Goal: Task Accomplishment & Management: Complete application form

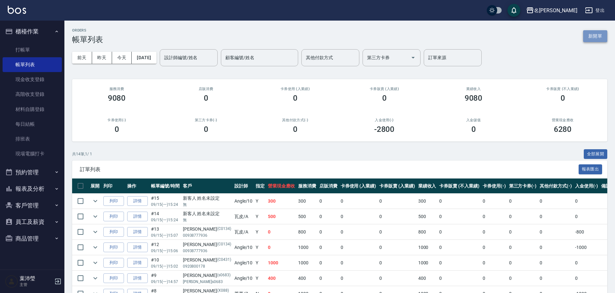
click at [594, 38] on button "新開單" at bounding box center [595, 36] width 24 height 12
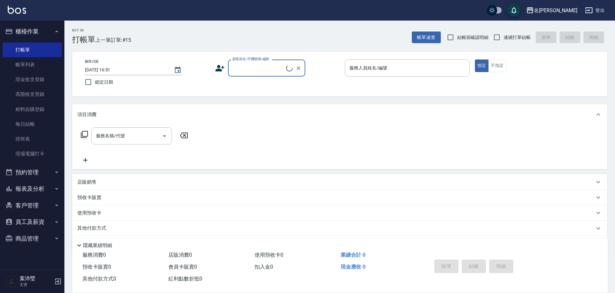
click at [260, 75] on div "顧客姓名/手機號碼/編號" at bounding box center [266, 68] width 77 height 17
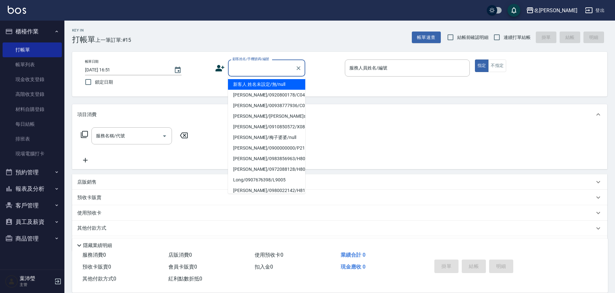
click at [271, 87] on li "新客人 姓名未設定/無/null" at bounding box center [266, 84] width 77 height 11
type input "新客人 姓名未設定/無/null"
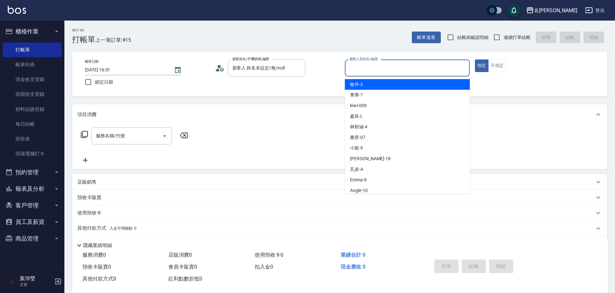
click at [422, 71] on input "服務人員姓名/編號" at bounding box center [407, 67] width 119 height 11
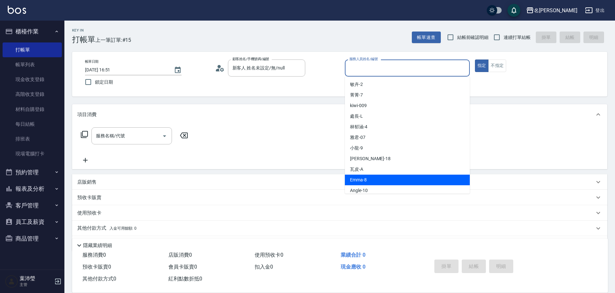
click at [376, 182] on div "Emma -8" at bounding box center [407, 180] width 125 height 11
type input "Emma-8"
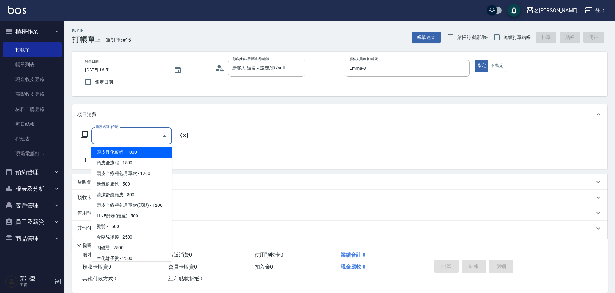
click at [111, 135] on input "服務名稱/代號" at bounding box center [126, 135] width 65 height 11
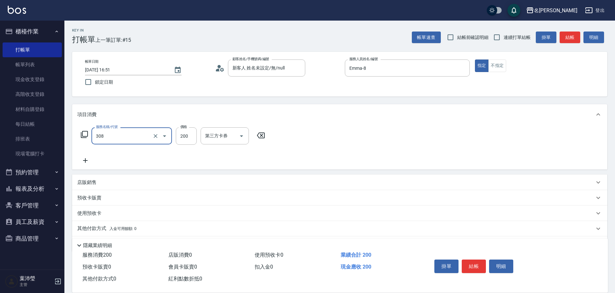
type input "學生剪髮(UP)(308)"
type input "250"
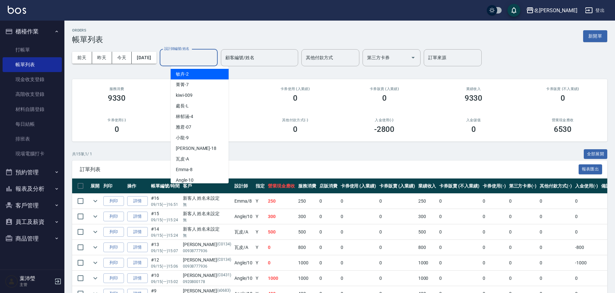
click at [185, 59] on input "設計師編號/姓名" at bounding box center [189, 57] width 52 height 11
click at [194, 166] on div "Emma -8" at bounding box center [200, 170] width 58 height 11
type input "Emma-8"
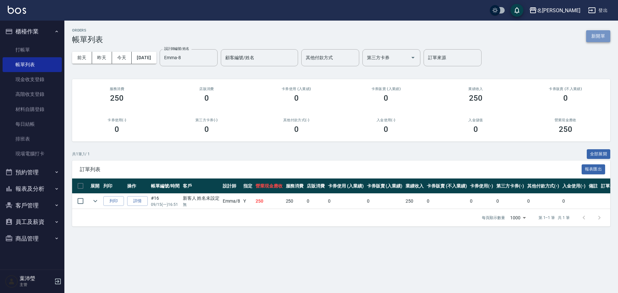
click at [605, 35] on button "新開單" at bounding box center [598, 36] width 24 height 12
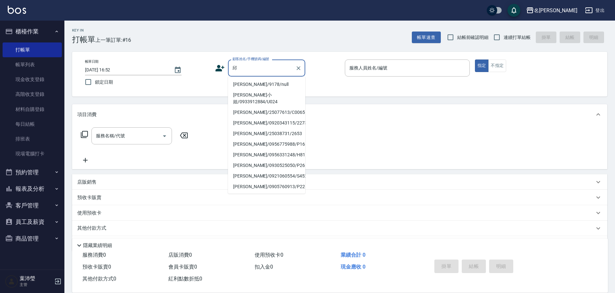
click at [262, 83] on li "[PERSON_NAME]/9178/null" at bounding box center [266, 84] width 77 height 11
type input "[PERSON_NAME]/9178/null"
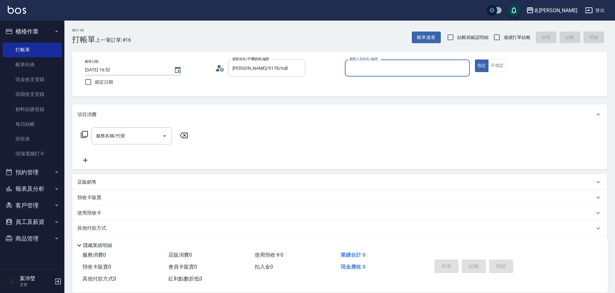
type input "菁菁-7"
click at [296, 71] on button "Clear" at bounding box center [298, 68] width 9 height 9
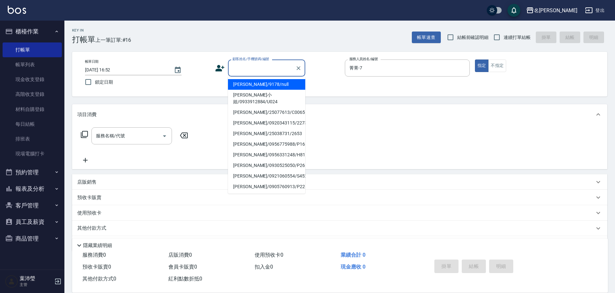
click at [286, 70] on input "顧客姓名/手機號碼/編號" at bounding box center [262, 67] width 62 height 11
click at [267, 96] on li "[PERSON_NAME]小姐/0933912884/U024" at bounding box center [266, 98] width 77 height 17
type input "[PERSON_NAME]小姐/0933912884/U024"
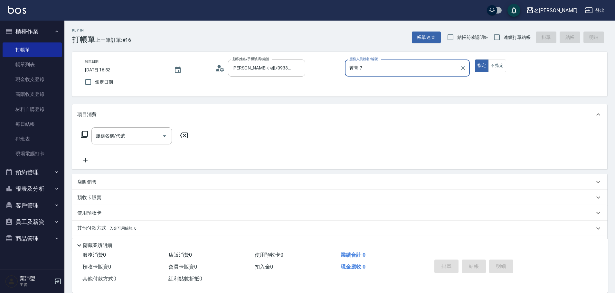
click at [353, 71] on input "菁菁-7" at bounding box center [402, 67] width 109 height 11
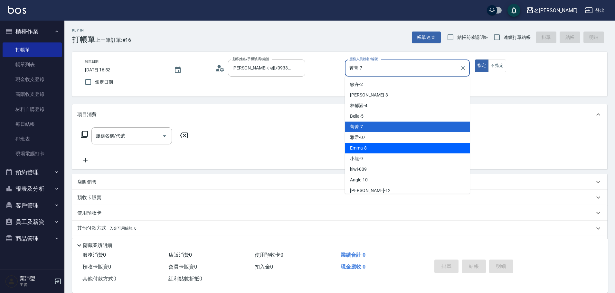
drag, startPoint x: 357, startPoint y: 143, endPoint x: 223, endPoint y: 140, distance: 135.0
click at [357, 143] on div "Emma -8" at bounding box center [407, 148] width 125 height 11
type input "Emma-8"
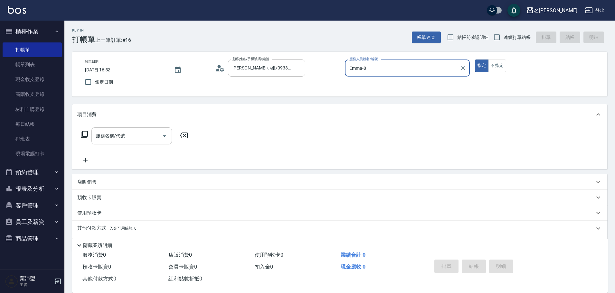
click at [145, 132] on input "服務名稱/代號" at bounding box center [126, 135] width 65 height 11
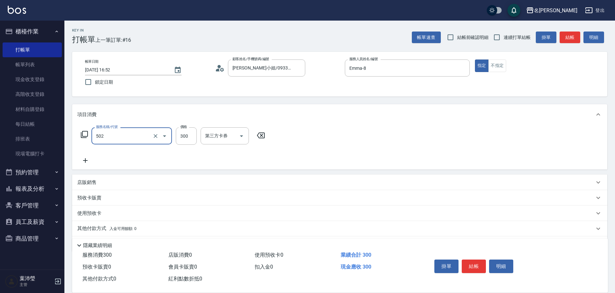
type input "洗髮(502)"
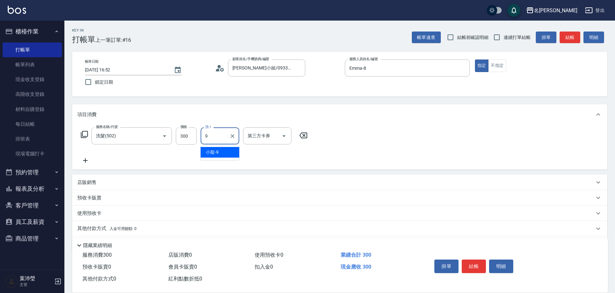
type input "小龍-9"
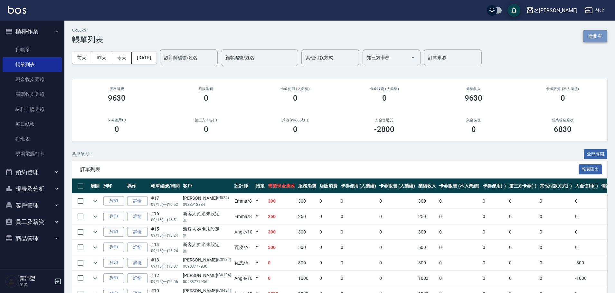
click at [584, 33] on button "新開單" at bounding box center [595, 36] width 24 height 12
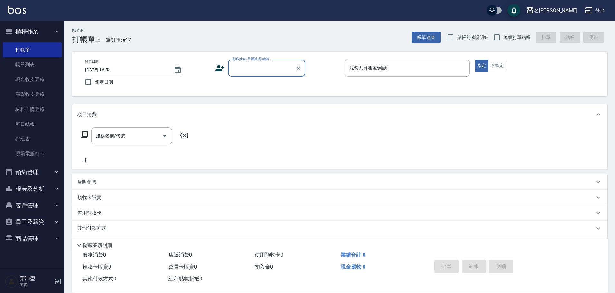
click at [246, 68] on input "顧客姓名/手機號碼/編號" at bounding box center [262, 67] width 62 height 11
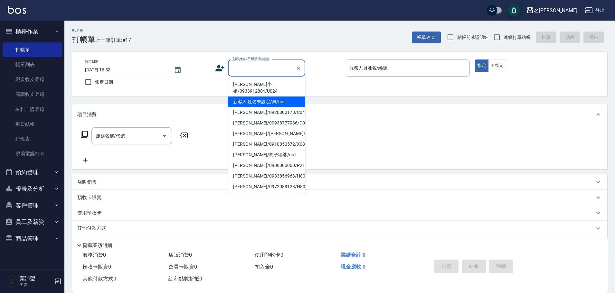
drag, startPoint x: 259, startPoint y: 92, endPoint x: 320, endPoint y: 89, distance: 61.3
click at [260, 97] on li "新客人 姓名未設定/無/null" at bounding box center [266, 102] width 77 height 11
type input "新客人 姓名未設定/無/null"
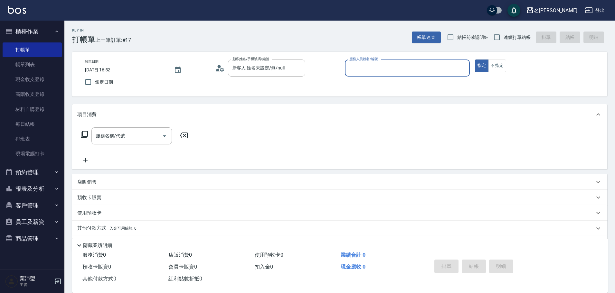
click at [388, 65] on input "服務人員姓名/編號" at bounding box center [407, 67] width 119 height 11
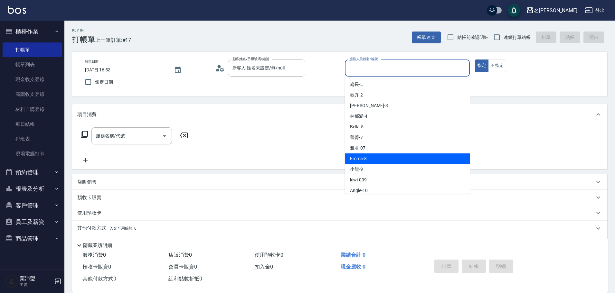
click at [374, 162] on div "Emma -8" at bounding box center [407, 159] width 125 height 11
type input "Emma-8"
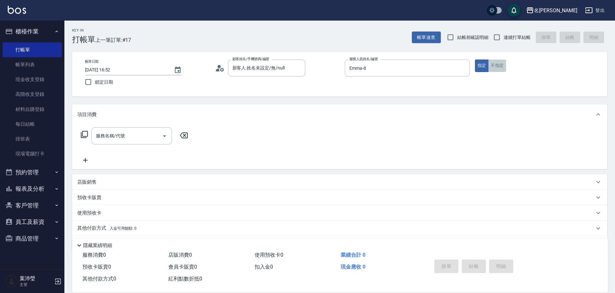
click at [496, 67] on button "不指定" at bounding box center [497, 66] width 18 height 13
click at [124, 132] on input "服務名稱/代號" at bounding box center [126, 135] width 65 height 11
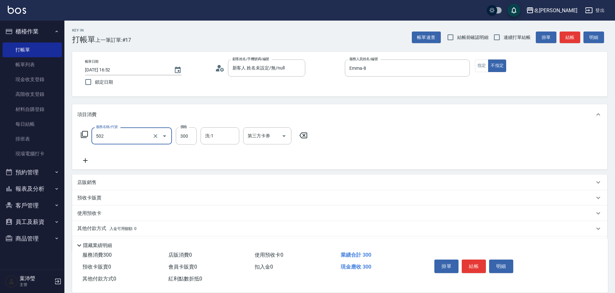
type input "洗髮(502)"
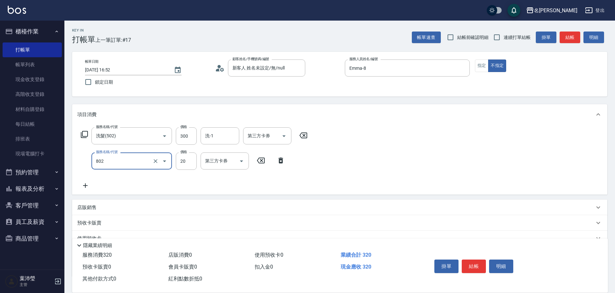
type input "潤絲(802)"
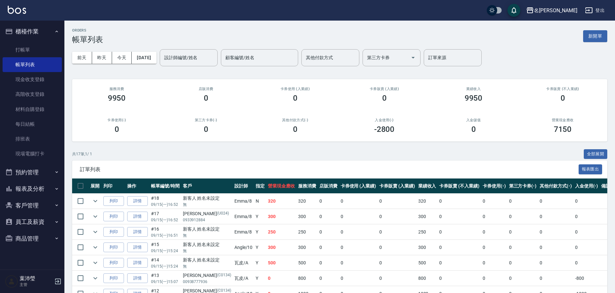
drag, startPoint x: 201, startPoint y: 70, endPoint x: 196, endPoint y: 55, distance: 16.3
click at [201, 70] on div "[DATE] [DATE] [DATE] [DATE] 設計師編號/姓名 設計師編號/姓名 顧客編號/姓名 顧客編號/姓名 其他付款方式 其他付款方式 第三方…" at bounding box center [339, 57] width 535 height 27
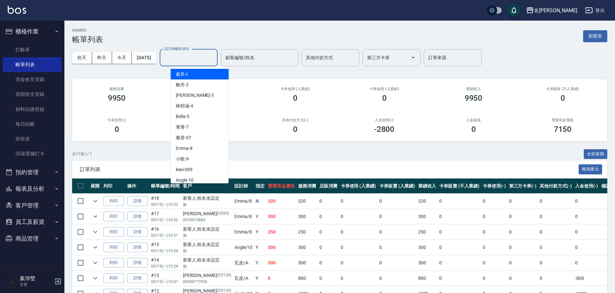
click at [196, 55] on input "設計師編號/姓名" at bounding box center [189, 57] width 52 height 11
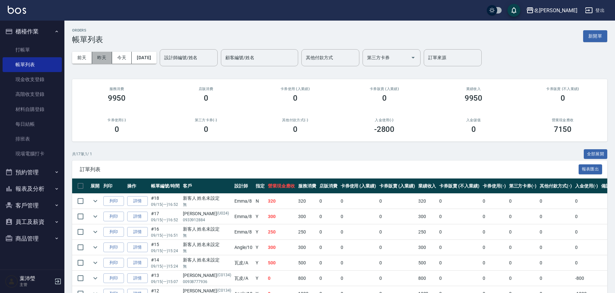
click at [104, 60] on button "昨天" at bounding box center [102, 58] width 20 height 12
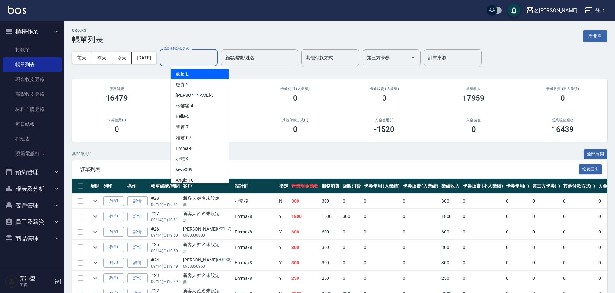
click at [211, 60] on input "設計師編號/姓名" at bounding box center [189, 57] width 52 height 11
click at [205, 148] on div "Emma -8" at bounding box center [200, 148] width 58 height 11
type input "Emma-8"
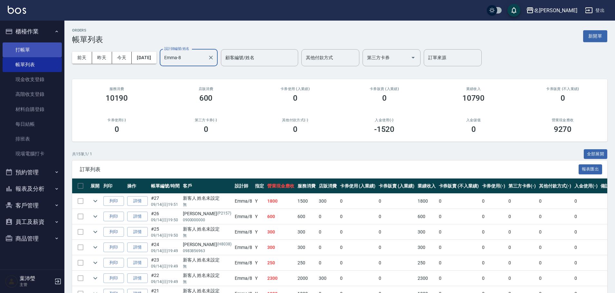
click at [19, 49] on link "打帳單" at bounding box center [32, 50] width 59 height 15
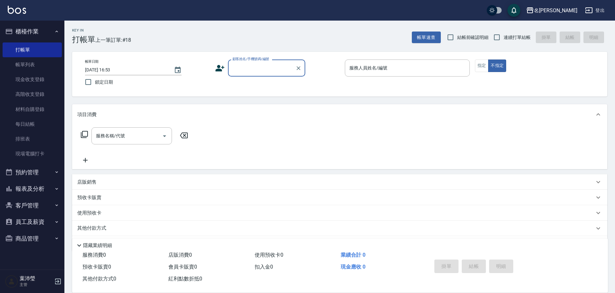
click at [241, 72] on input "顧客姓名/手機號碼/編號" at bounding box center [262, 67] width 62 height 11
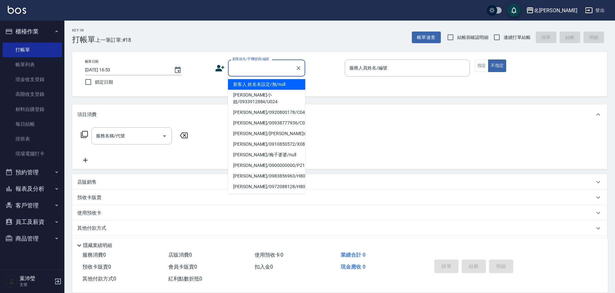
click at [245, 84] on li "新客人 姓名未設定/無/null" at bounding box center [266, 84] width 77 height 11
type input "新客人 姓名未設定/無/null"
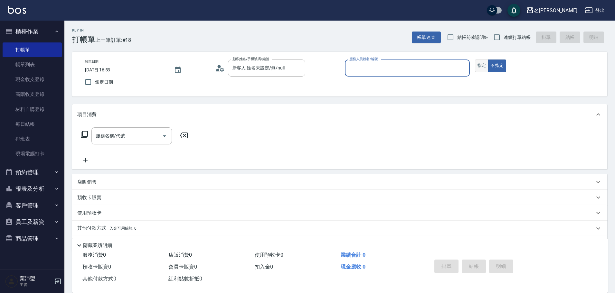
click at [480, 67] on button "指定" at bounding box center [482, 66] width 14 height 13
click at [458, 67] on input "服務人員姓名/編號" at bounding box center [407, 67] width 119 height 11
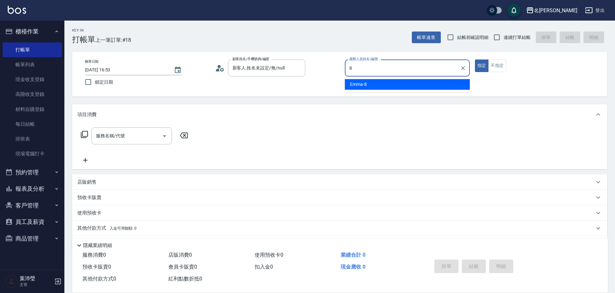
type input "Emma-8"
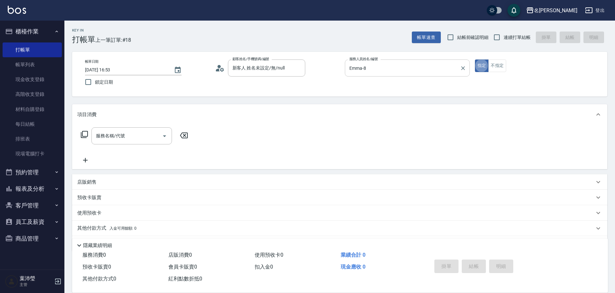
type button "true"
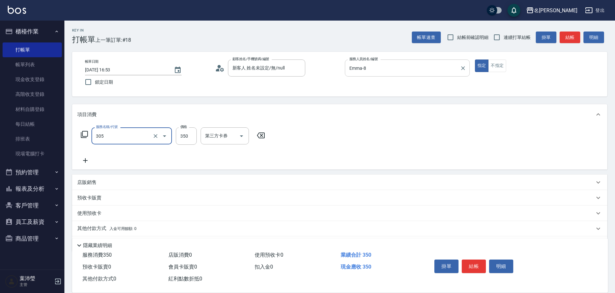
type input "不指定剪髮(305)"
click at [187, 139] on input "350" at bounding box center [186, 136] width 21 height 17
type input "200"
click at [481, 260] on button "結帳" at bounding box center [474, 267] width 24 height 14
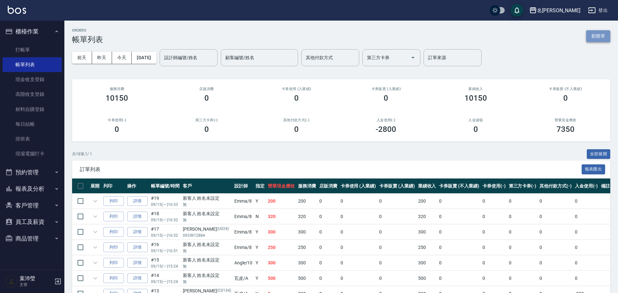
click at [606, 35] on button "新開單" at bounding box center [598, 36] width 24 height 12
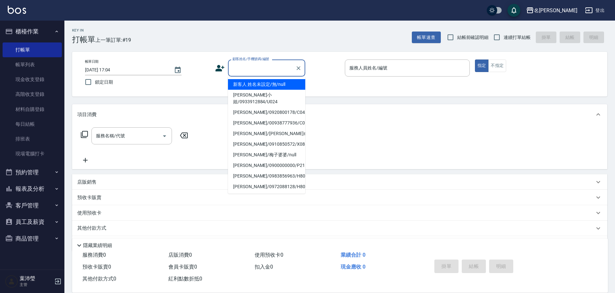
click at [251, 70] on input "顧客姓名/手機號碼/編號" at bounding box center [262, 67] width 62 height 11
click at [253, 84] on li "新客人 姓名未設定/無/null" at bounding box center [266, 84] width 77 height 11
type input "新客人 姓名未設定/無/null"
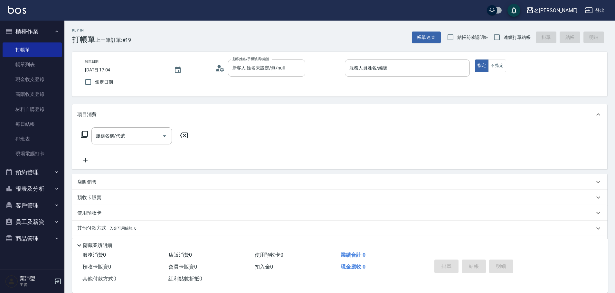
click at [387, 78] on p at bounding box center [407, 80] width 125 height 7
click at [390, 73] on input "服務人員姓名/編號" at bounding box center [407, 67] width 119 height 11
type input "93"
click at [498, 72] on button "不指定" at bounding box center [497, 66] width 18 height 13
click at [396, 64] on input "服務人員姓名/編號" at bounding box center [407, 67] width 119 height 11
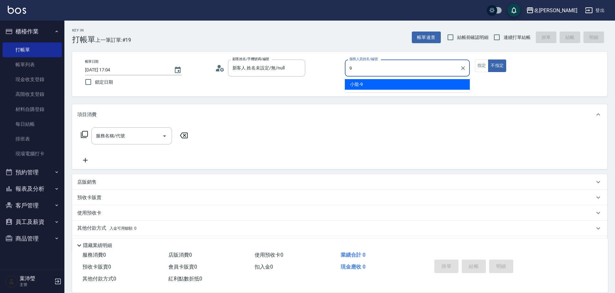
type input "小龍-9"
type button "false"
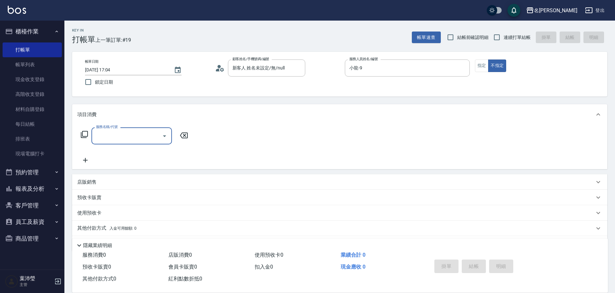
click at [84, 133] on icon at bounding box center [85, 135] width 8 height 8
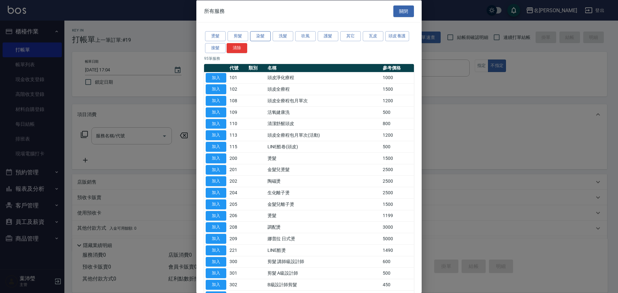
click at [261, 35] on button "染髮" at bounding box center [260, 36] width 21 height 10
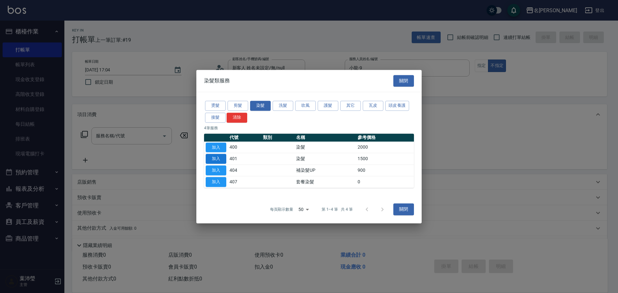
click at [213, 156] on button "加入" at bounding box center [216, 159] width 21 height 10
type input "染髮(401)"
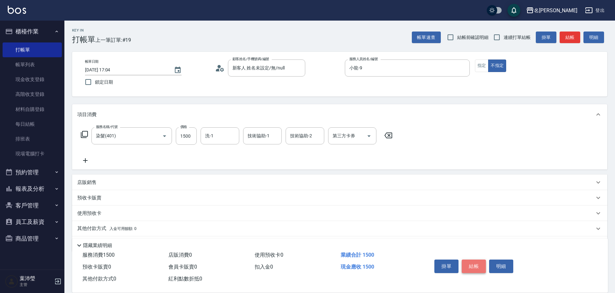
click at [479, 268] on button "結帳" at bounding box center [474, 267] width 24 height 14
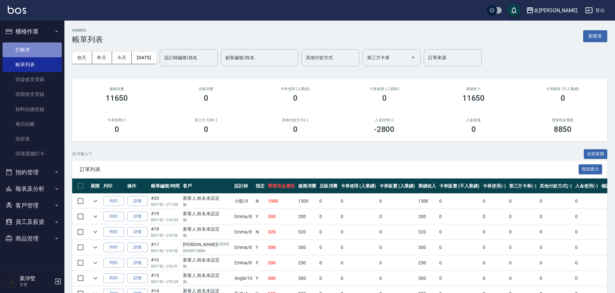
click at [39, 52] on link "打帳單" at bounding box center [32, 50] width 59 height 15
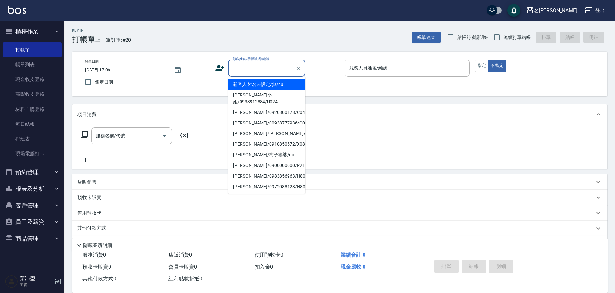
click at [247, 73] on input "顧客姓名/手機號碼/編號" at bounding box center [262, 67] width 62 height 11
click at [262, 84] on li "新客人 姓名未設定/無/null" at bounding box center [266, 84] width 77 height 11
click at [241, 66] on input "新客人 姓名未設定/無/null" at bounding box center [262, 67] width 62 height 11
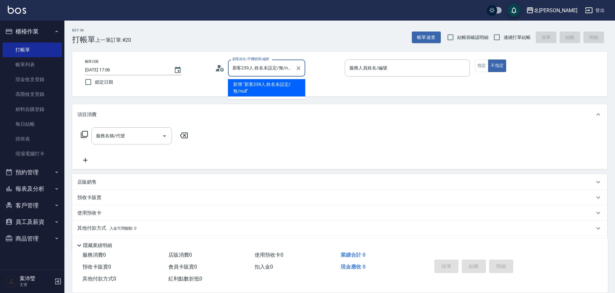
type input "新客2395人 姓名未設定/無/null"
click at [300, 64] on button "Clear" at bounding box center [298, 68] width 9 height 9
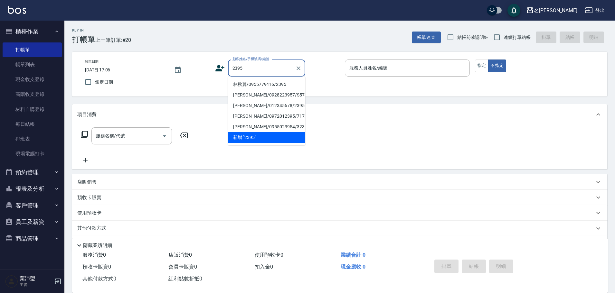
click at [291, 84] on li "林秋麗/0955779416/2395" at bounding box center [266, 84] width 77 height 11
type input "林秋麗/0955779416/2395"
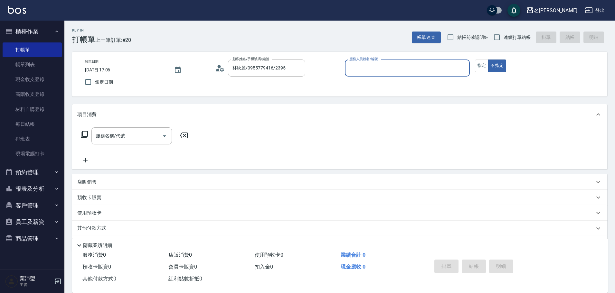
type input "敏卉-2"
click at [480, 66] on button "指定" at bounding box center [482, 66] width 14 height 13
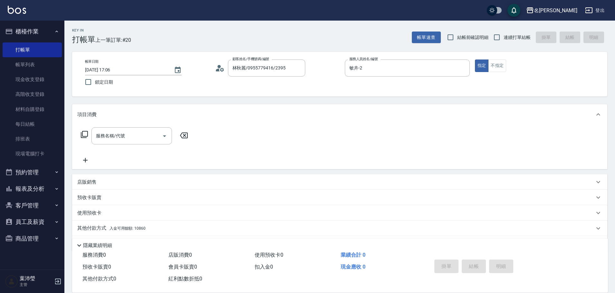
click at [85, 134] on icon at bounding box center [85, 135] width 8 height 8
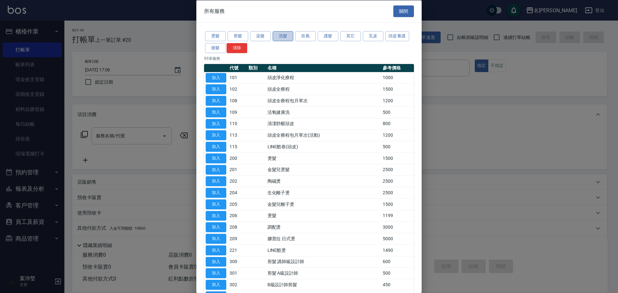
click at [281, 36] on button "洗髮" at bounding box center [283, 36] width 21 height 10
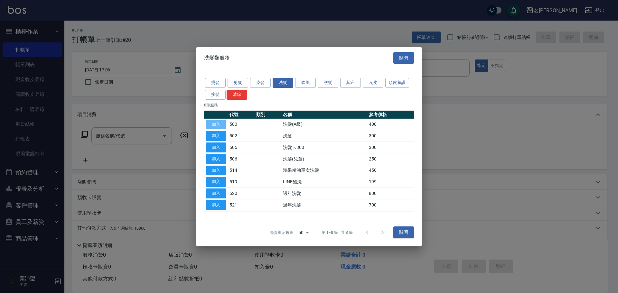
click at [216, 124] on button "加入" at bounding box center [216, 124] width 21 height 10
type input "洗髮(A級)(500)"
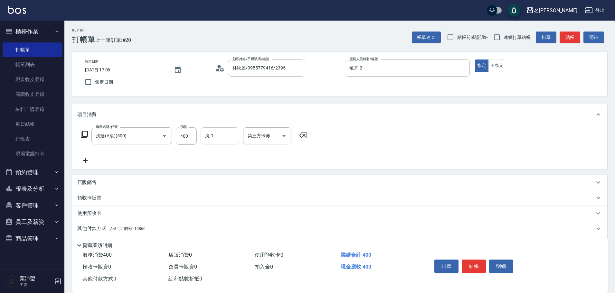
click at [209, 135] on input "洗-1" at bounding box center [220, 135] width 33 height 11
click at [220, 155] on span "語爭 -20" at bounding box center [213, 152] width 15 height 7
type input "語爭-20"
click at [86, 226] on p "其他付款方式 入金可用餘額: 10860" at bounding box center [111, 228] width 68 height 7
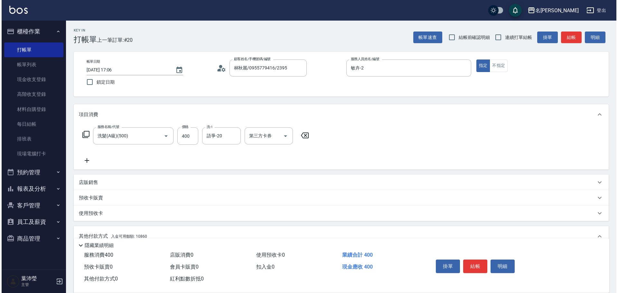
scroll to position [97, 0]
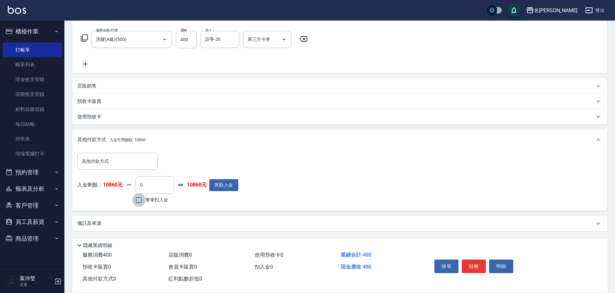
click at [138, 200] on input "整筆扣入金" at bounding box center [139, 201] width 14 height 14
checkbox input "true"
type input "400"
click at [497, 262] on button "明細" at bounding box center [501, 267] width 24 height 14
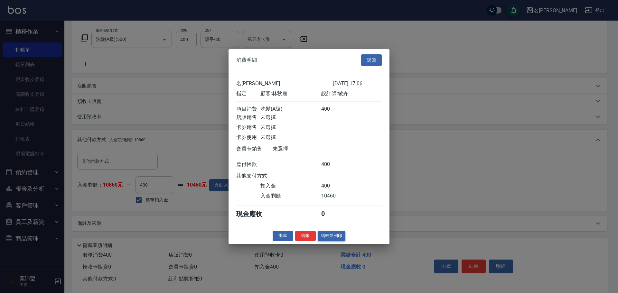
click at [333, 239] on button "結帳並列印" at bounding box center [332, 236] width 28 height 10
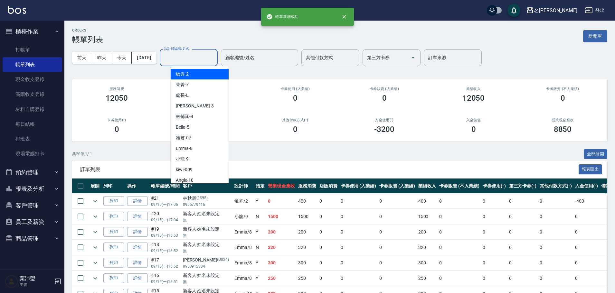
click at [199, 63] on input "設計師編號/姓名" at bounding box center [189, 57] width 52 height 11
click at [197, 71] on div "敏卉 -2" at bounding box center [200, 74] width 58 height 11
type input "敏卉-2"
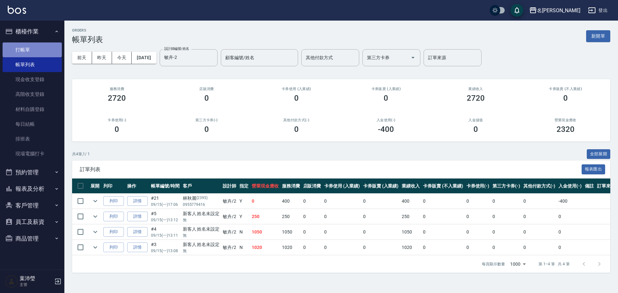
click at [49, 50] on link "打帳單" at bounding box center [32, 50] width 59 height 15
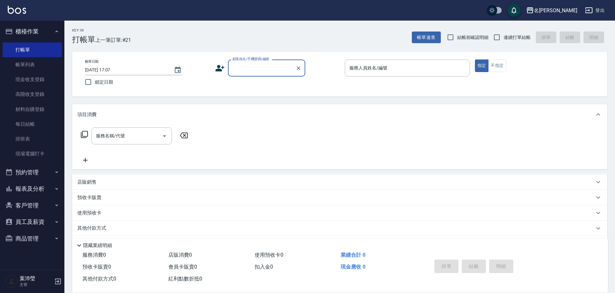
drag, startPoint x: 250, startPoint y: 68, endPoint x: 247, endPoint y: 66, distance: 3.4
click at [248, 68] on input "顧客姓名/手機號碼/編號" at bounding box center [262, 67] width 62 height 11
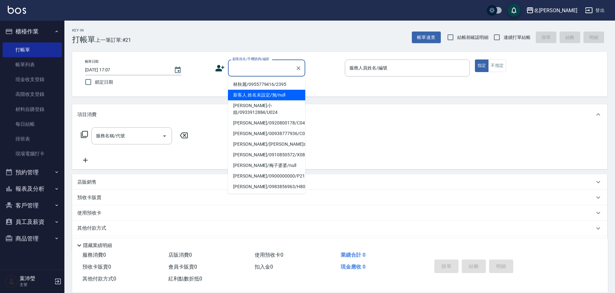
click at [260, 96] on li "新客人 姓名未設定/無/null" at bounding box center [266, 95] width 77 height 11
type input "新客人 姓名未設定/無/null"
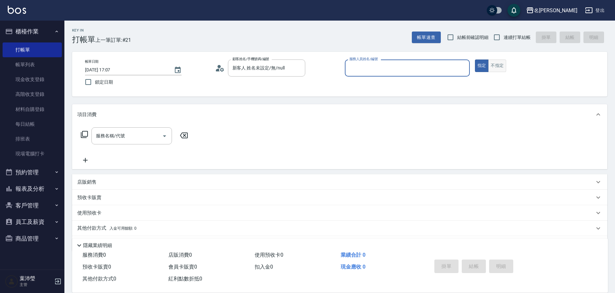
click at [500, 69] on button "不指定" at bounding box center [497, 66] width 18 height 13
click at [443, 71] on input "服務人員姓名/編號" at bounding box center [407, 67] width 119 height 11
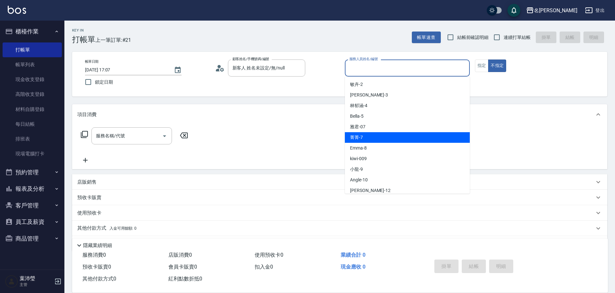
click at [398, 137] on div "菁菁 -7" at bounding box center [407, 137] width 125 height 11
type input "菁菁-7"
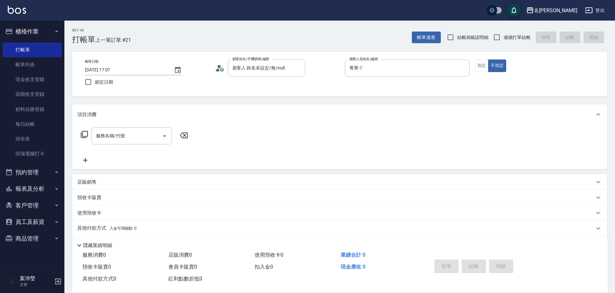
click at [84, 135] on icon at bounding box center [85, 135] width 8 height 8
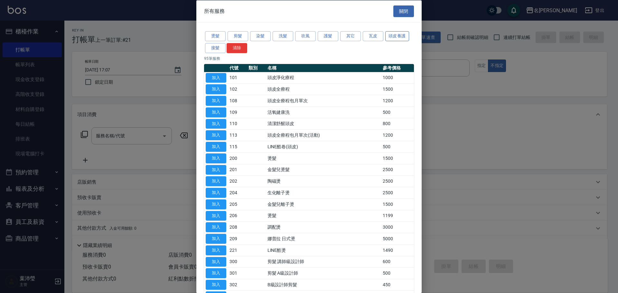
click at [405, 36] on button "頭皮養護" at bounding box center [397, 36] width 24 height 10
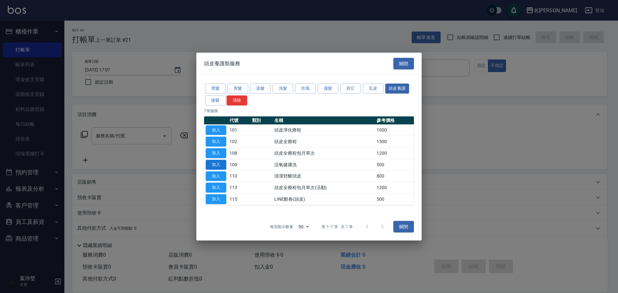
click at [226, 164] on button "加入" at bounding box center [216, 165] width 21 height 10
type input "活氧健康洗(109)"
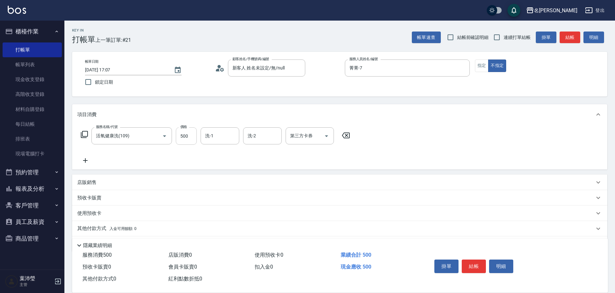
click at [194, 136] on input "500" at bounding box center [186, 136] width 21 height 17
type input "600"
click at [217, 140] on input "洗-1" at bounding box center [220, 135] width 33 height 11
click at [84, 134] on icon at bounding box center [85, 135] width 8 height 8
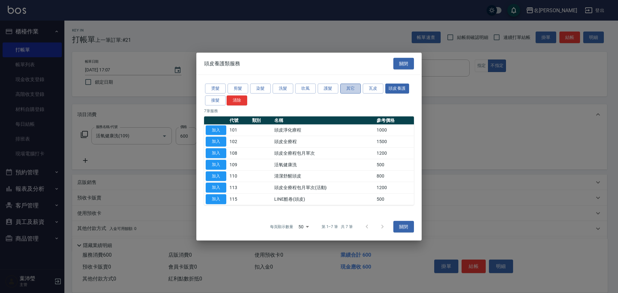
click at [350, 88] on button "其它" at bounding box center [350, 89] width 21 height 10
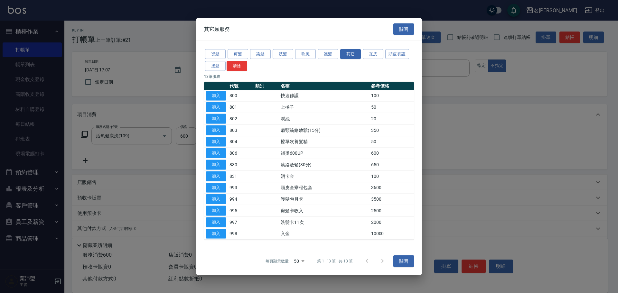
drag, startPoint x: 295, startPoint y: 122, endPoint x: 295, endPoint y: 117, distance: 4.8
click at [295, 120] on td "潤絲" at bounding box center [324, 119] width 90 height 12
click at [208, 118] on button "加入" at bounding box center [216, 119] width 21 height 10
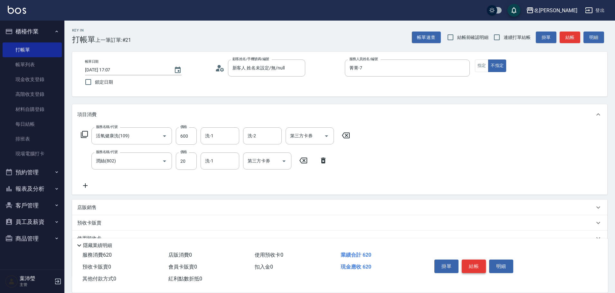
click at [479, 263] on button "結帳" at bounding box center [474, 267] width 24 height 14
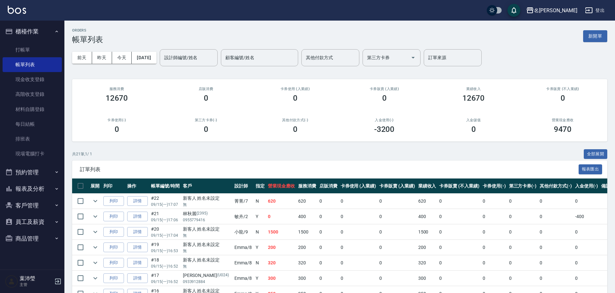
click at [521, 225] on td "0" at bounding box center [522, 232] width 31 height 15
